Goal: Information Seeking & Learning: Check status

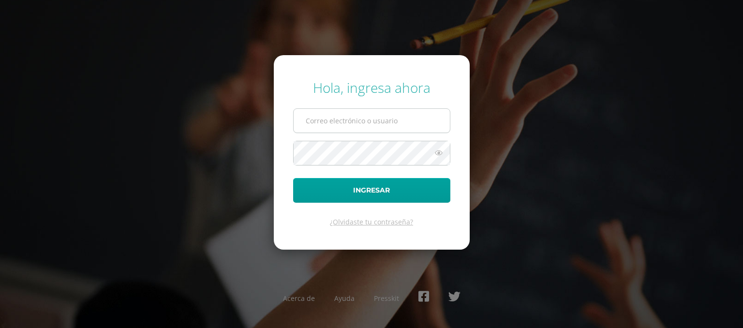
type input "rosabocel2023@maiagt.org"
click at [384, 128] on input "rosabocel2023@maiagt.org" at bounding box center [372, 121] width 156 height 24
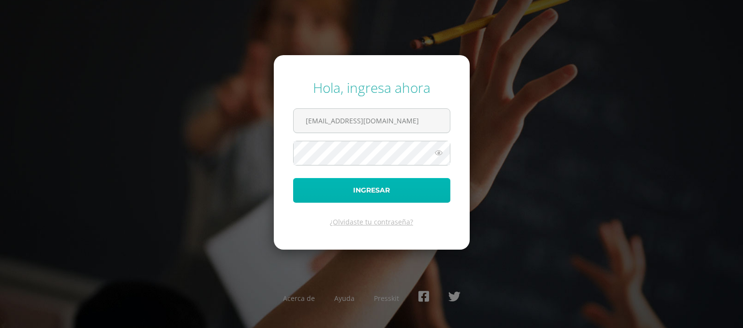
click at [327, 194] on button "Ingresar" at bounding box center [371, 190] width 157 height 25
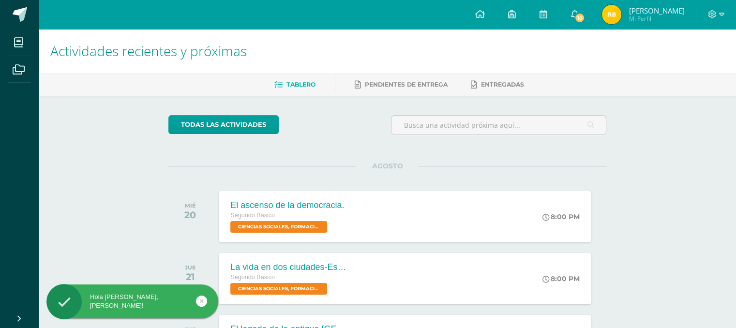
click at [621, 24] on img at bounding box center [611, 14] width 19 height 19
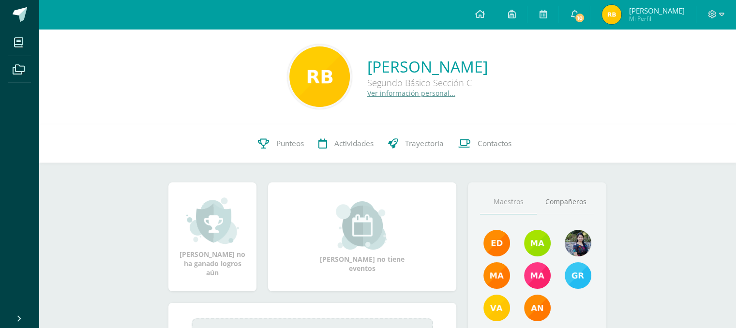
click at [620, 0] on div "Configuración Cerrar sesión [PERSON_NAME] Mi Perfil 10 10 Avisos 628 avisos sin…" at bounding box center [387, 0] width 697 height 0
click at [259, 154] on link "Punteos" at bounding box center [281, 143] width 60 height 39
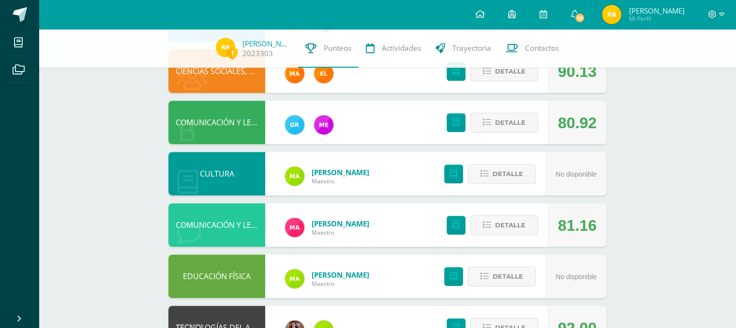
scroll to position [360, 0]
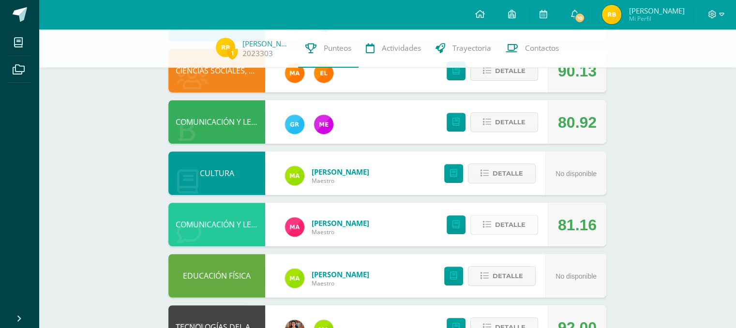
click at [504, 221] on span "Detalle" at bounding box center [510, 225] width 30 height 18
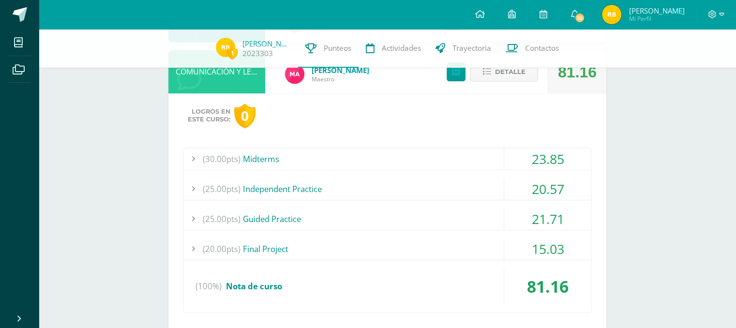
scroll to position [516, 0]
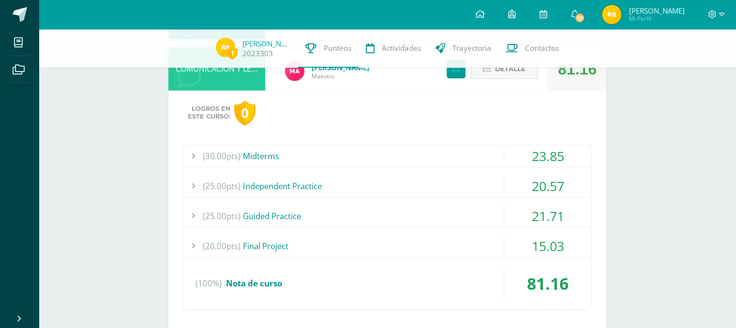
click at [482, 245] on div "(20.00pts) Final Project" at bounding box center [387, 246] width 408 height 22
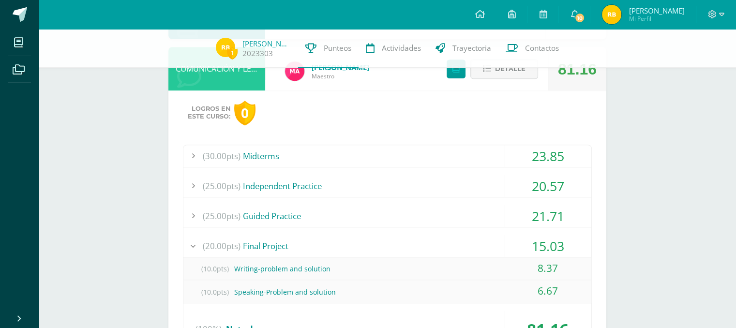
click at [482, 245] on div "(20.00pts) Final Project" at bounding box center [387, 246] width 408 height 22
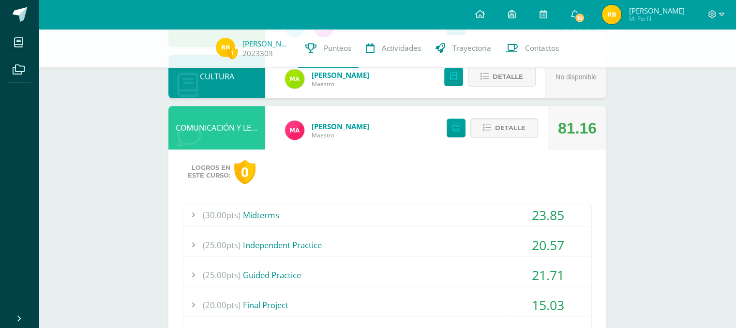
scroll to position [456, 0]
click at [509, 126] on span "Detalle" at bounding box center [510, 129] width 30 height 18
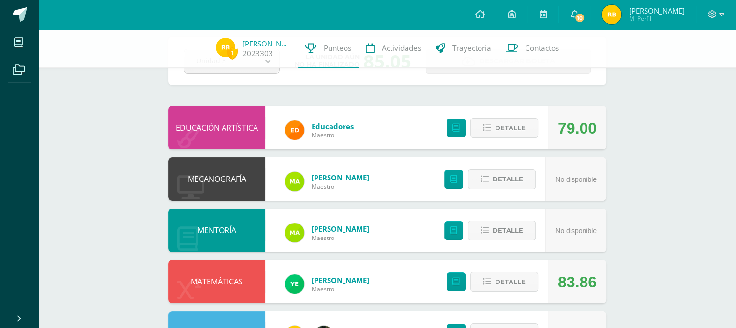
scroll to position [43, 0]
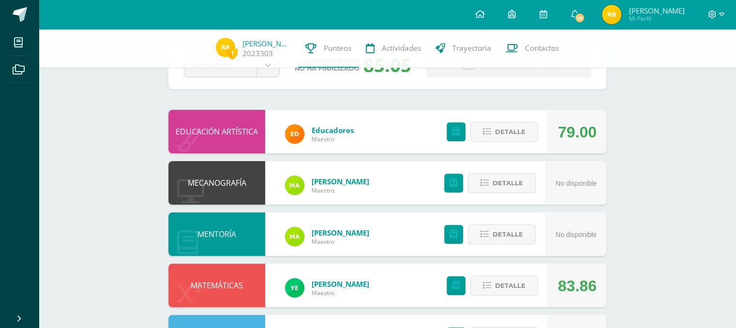
click at [707, 13] on div at bounding box center [716, 14] width 40 height 29
click at [712, 14] on icon at bounding box center [712, 14] width 9 height 9
click at [666, 64] on link "Cerrar sesión" at bounding box center [685, 66] width 76 height 14
